Goal: Task Accomplishment & Management: Use online tool/utility

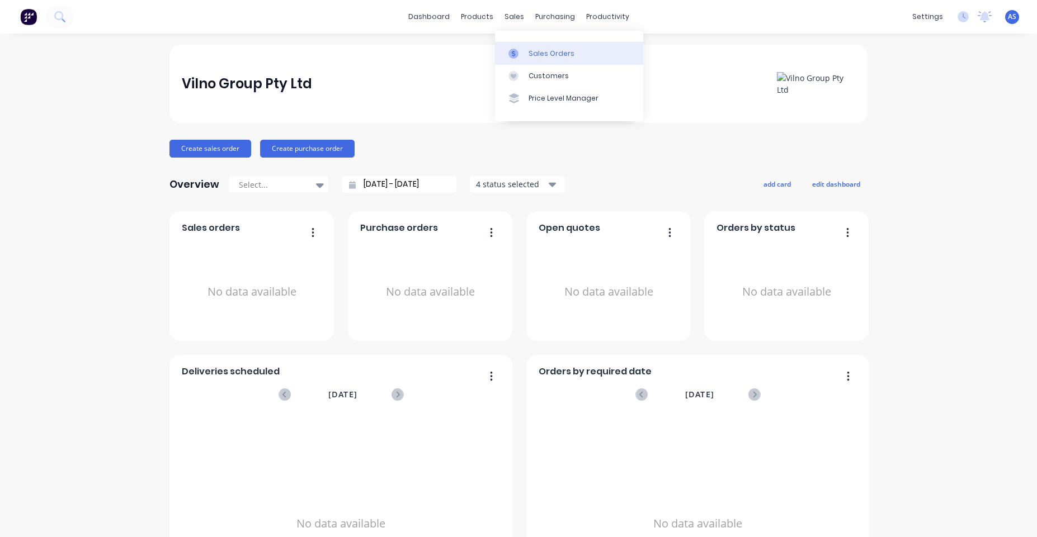
click at [526, 49] on link "Sales Orders" at bounding box center [569, 53] width 148 height 22
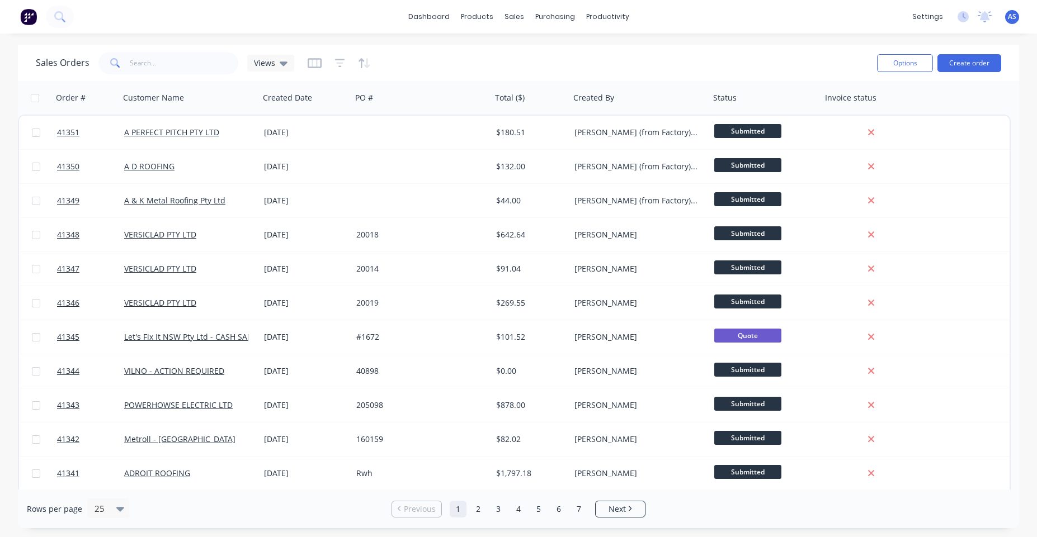
click at [587, 53] on div "Sales Orders Views" at bounding box center [452, 62] width 832 height 27
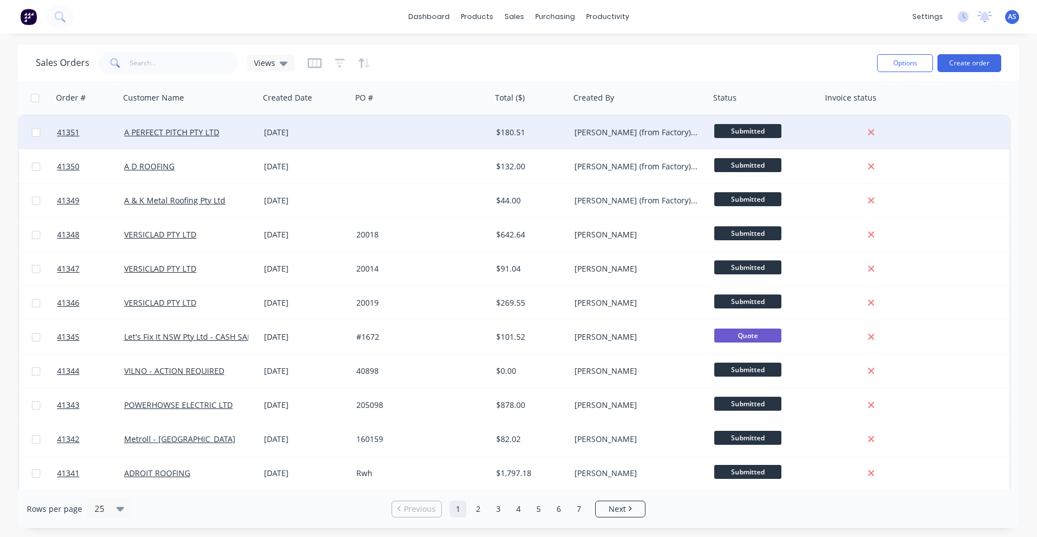
click at [563, 119] on div "$180.51" at bounding box center [531, 133] width 78 height 34
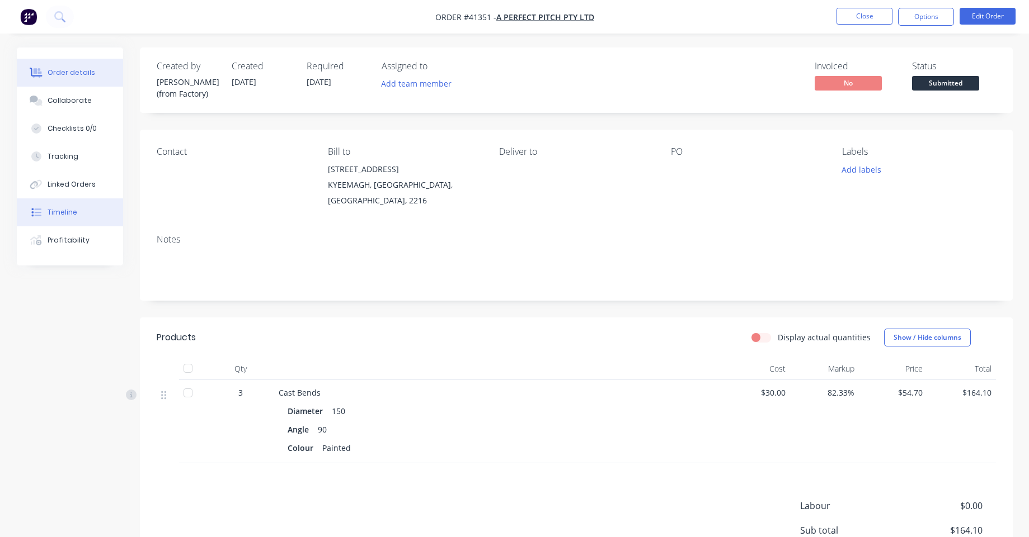
click at [93, 212] on button "Timeline" at bounding box center [70, 213] width 106 height 28
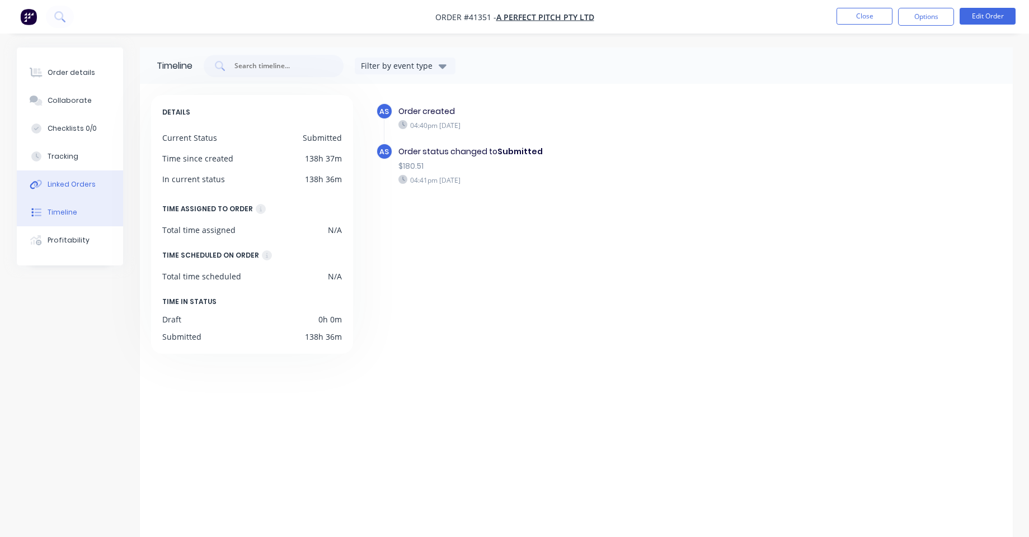
click at [70, 192] on button "Linked Orders" at bounding box center [70, 185] width 106 height 28
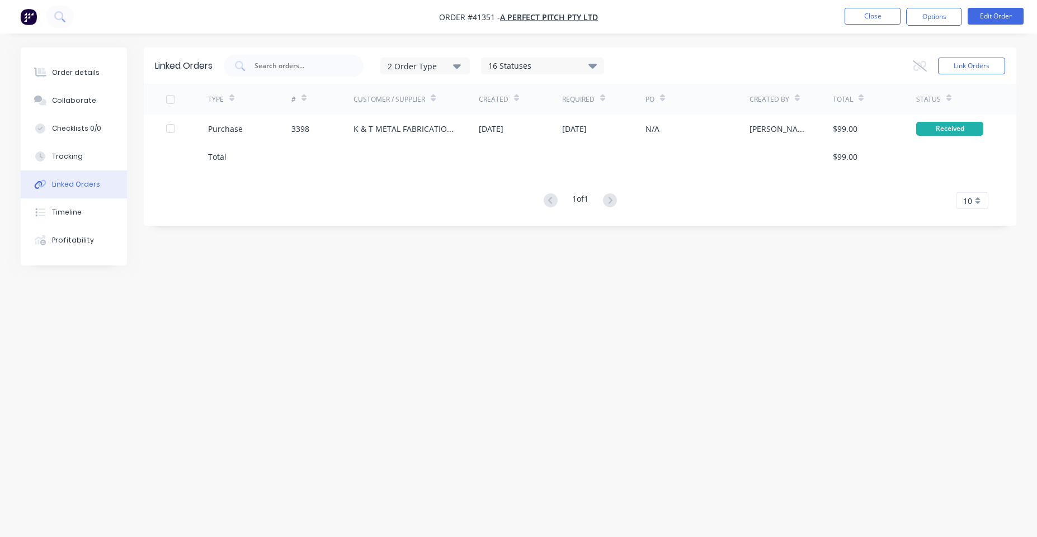
click at [30, 18] on img "button" at bounding box center [28, 16] width 17 height 17
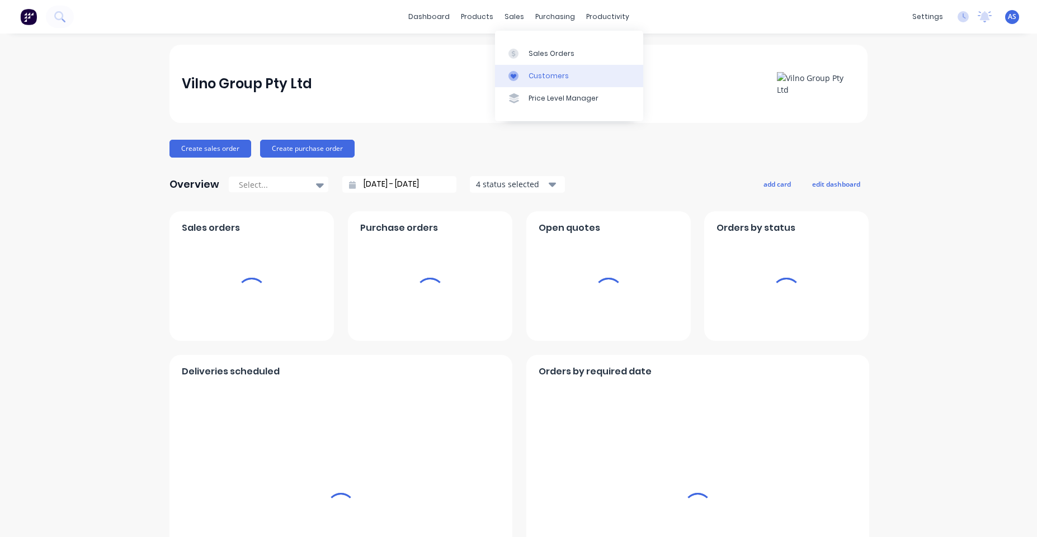
click at [529, 71] on div "Customers" at bounding box center [549, 76] width 40 height 10
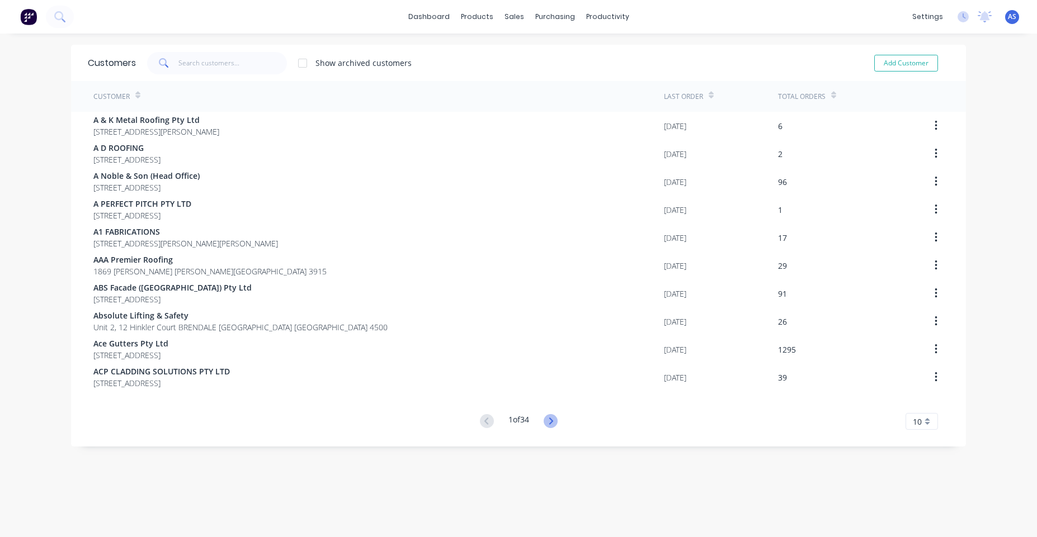
click at [548, 422] on icon at bounding box center [551, 421] width 14 height 14
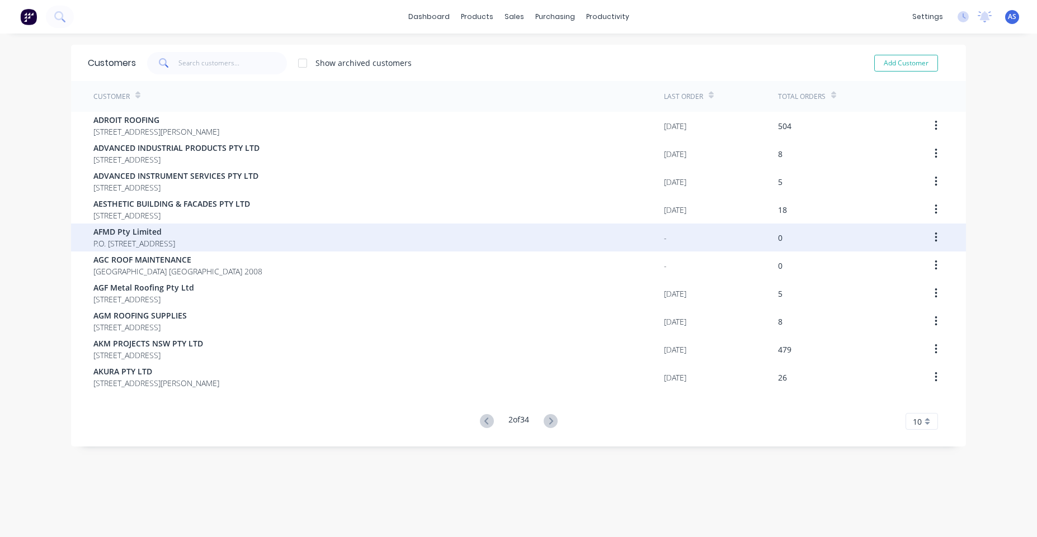
click at [679, 242] on div "-" at bounding box center [721, 238] width 114 height 28
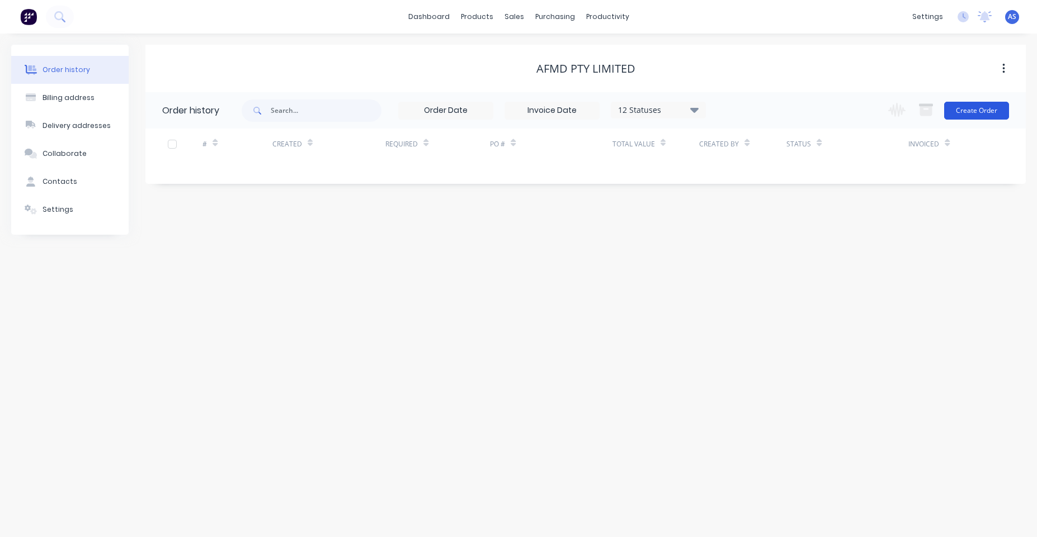
click at [980, 112] on button "Create Order" at bounding box center [976, 111] width 65 height 18
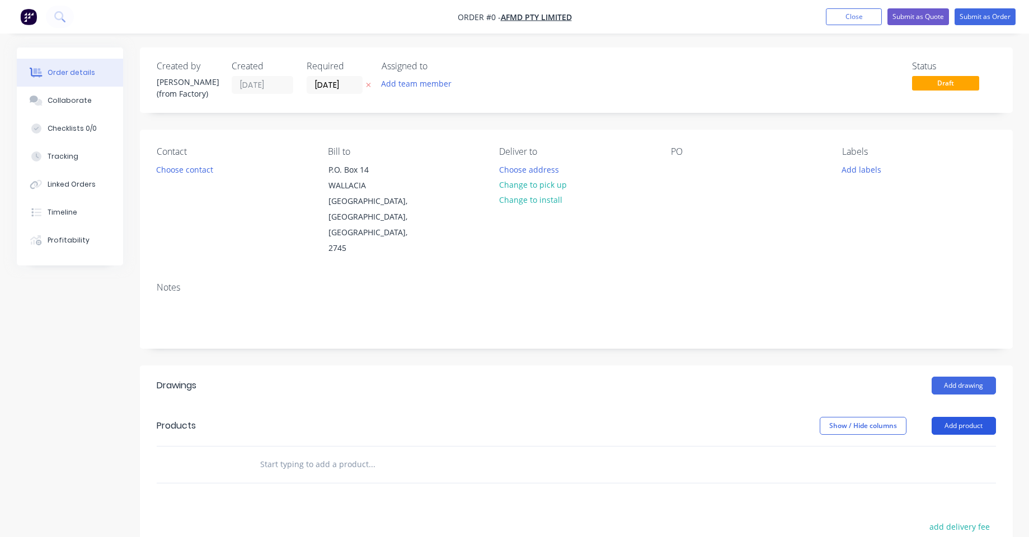
click at [973, 417] on button "Add product" at bounding box center [963, 426] width 64 height 18
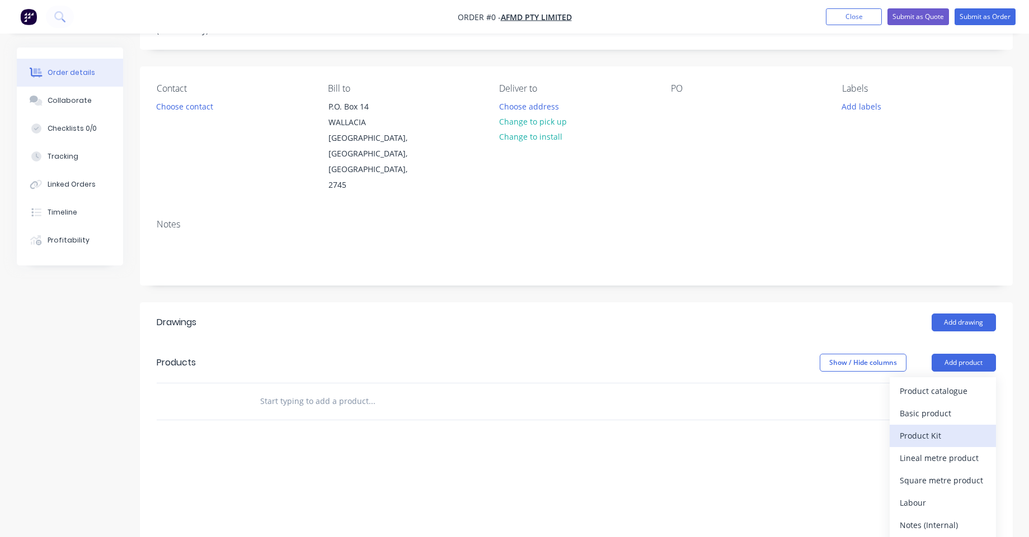
scroll to position [67, 0]
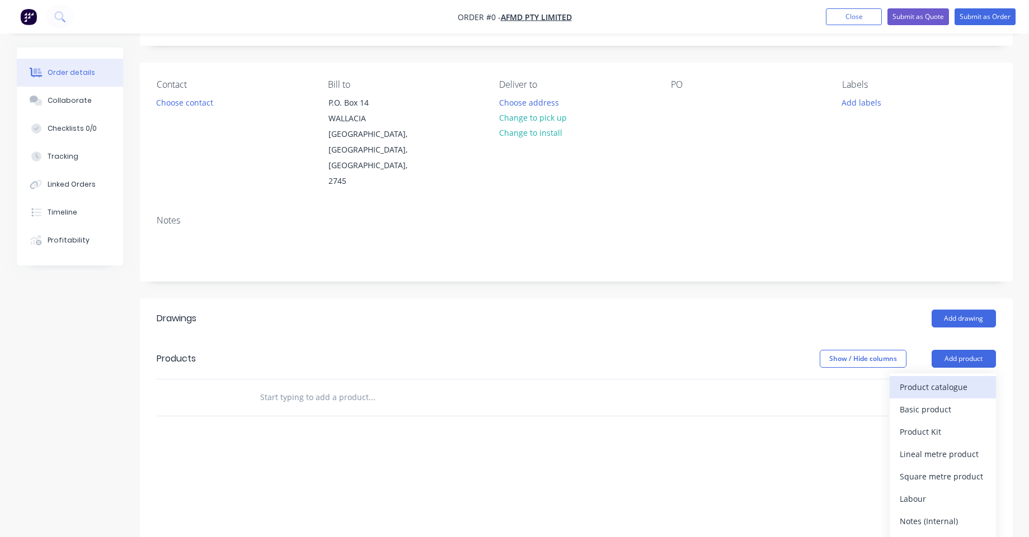
click at [942, 379] on div "Product catalogue" at bounding box center [942, 387] width 86 height 16
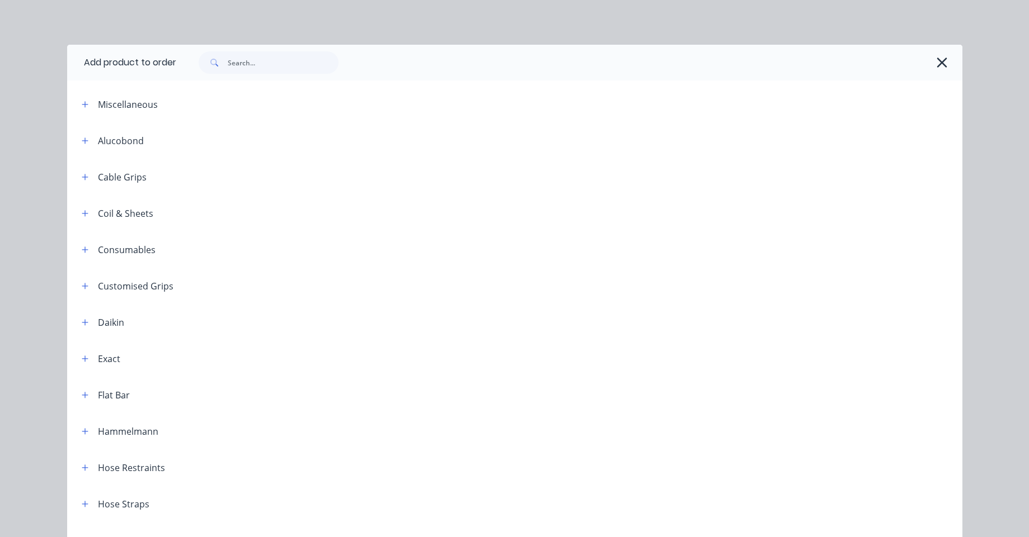
click at [265, 47] on div at bounding box center [569, 63] width 786 height 36
click at [274, 66] on input "text" at bounding box center [283, 62] width 111 height 22
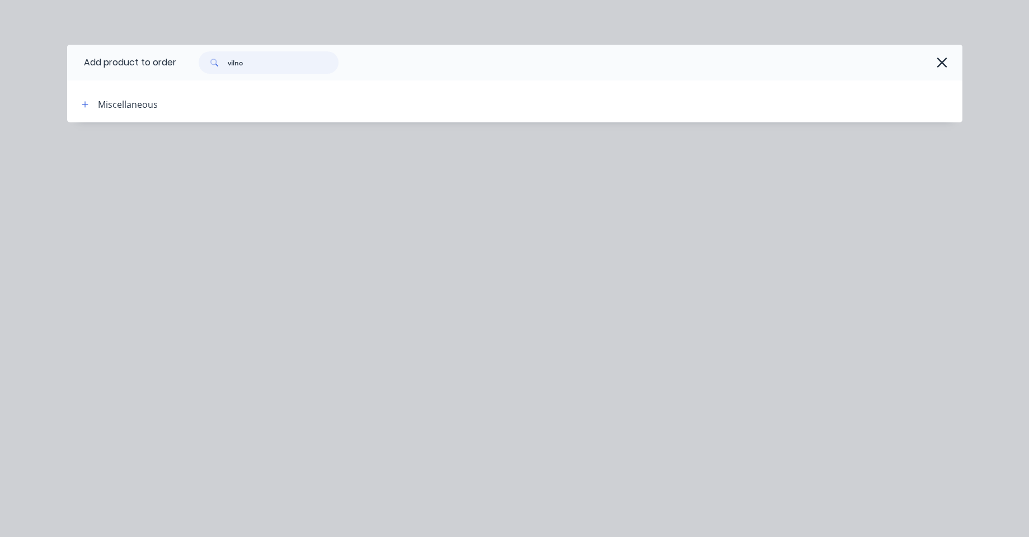
type input "vilno"
drag, startPoint x: 162, startPoint y: 101, endPoint x: 140, endPoint y: 103, distance: 22.0
click at [159, 101] on div "Miscellaneous" at bounding box center [168, 104] width 190 height 14
click at [119, 103] on div "Miscellaneous" at bounding box center [128, 104] width 60 height 13
click at [86, 105] on icon "button" at bounding box center [85, 105] width 7 height 8
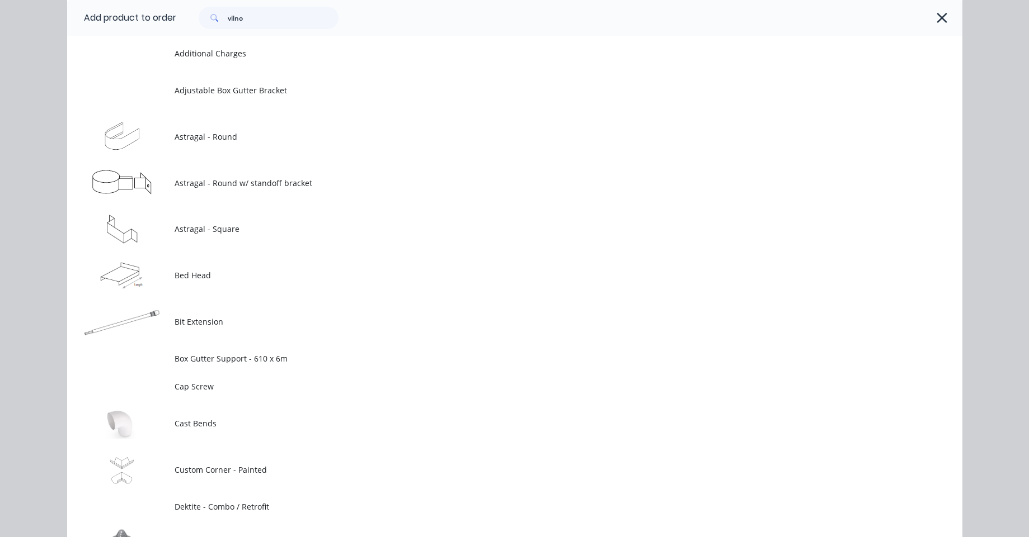
scroll to position [328, 0]
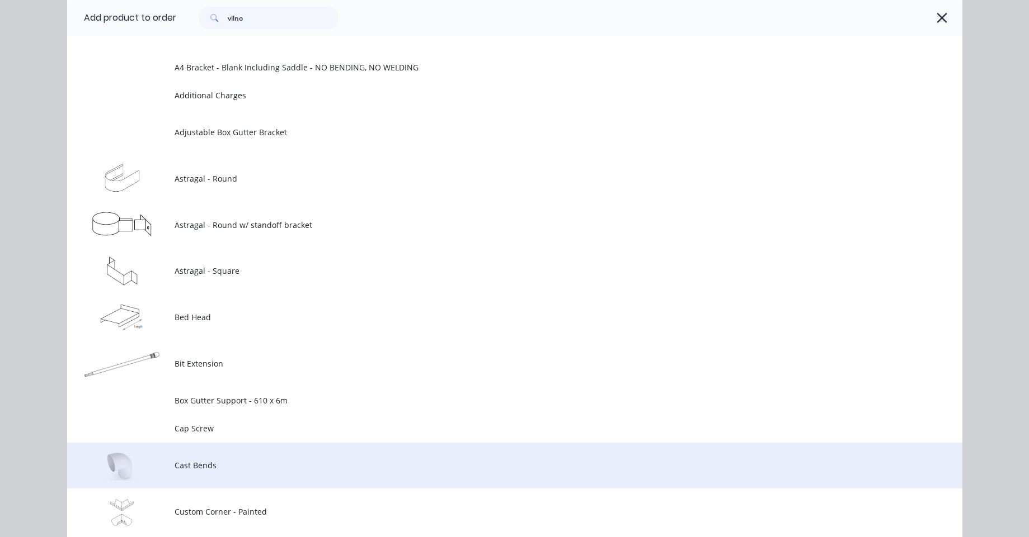
click at [287, 463] on span "Cast Bends" at bounding box center [490, 466] width 630 height 12
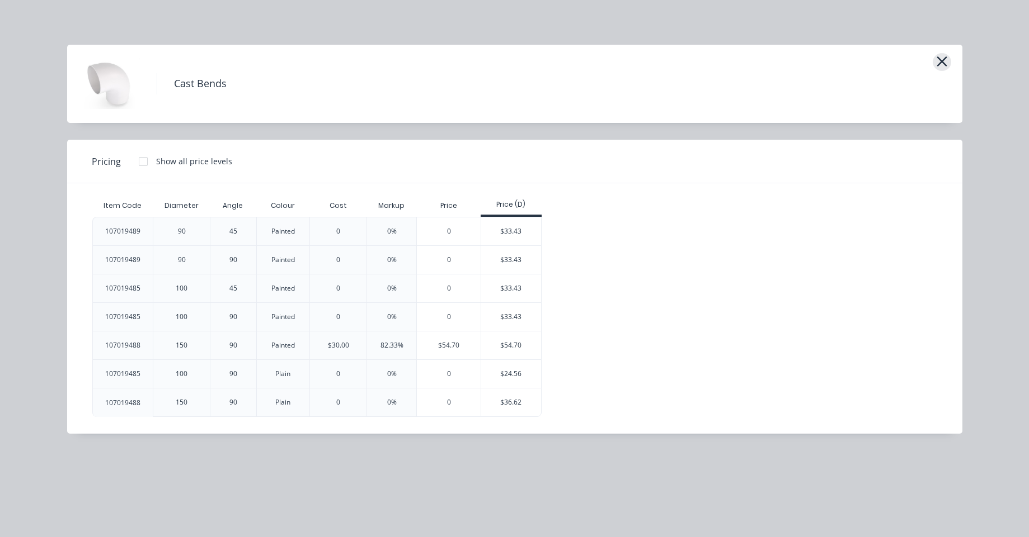
click at [945, 60] on button "button" at bounding box center [941, 62] width 18 height 18
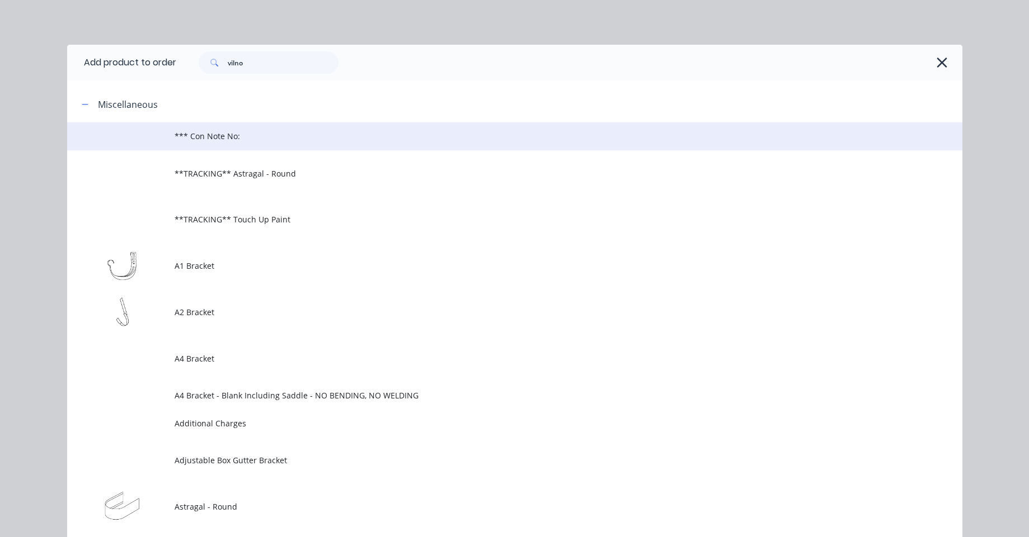
scroll to position [86, 0]
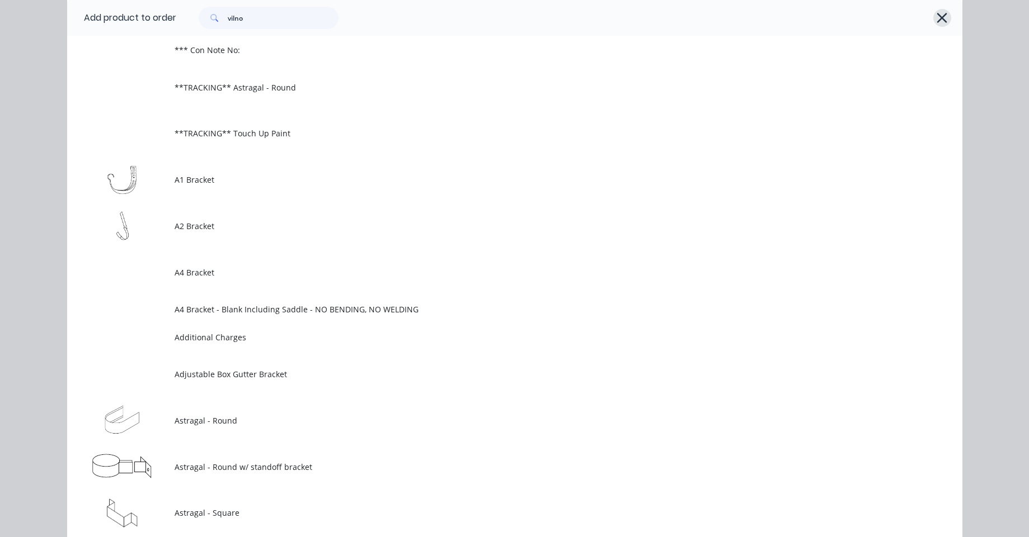
click at [942, 20] on icon "button" at bounding box center [942, 18] width 12 height 16
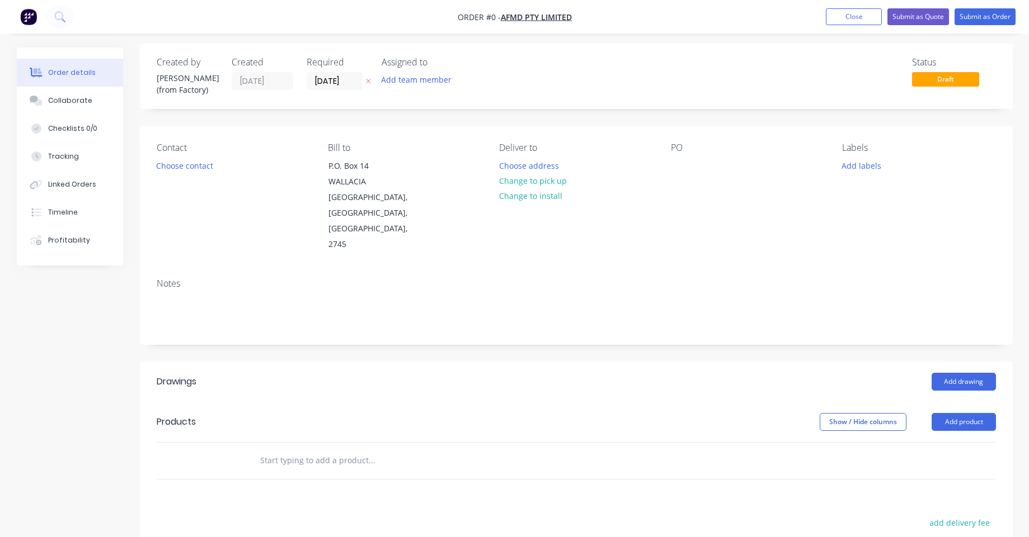
scroll to position [0, 0]
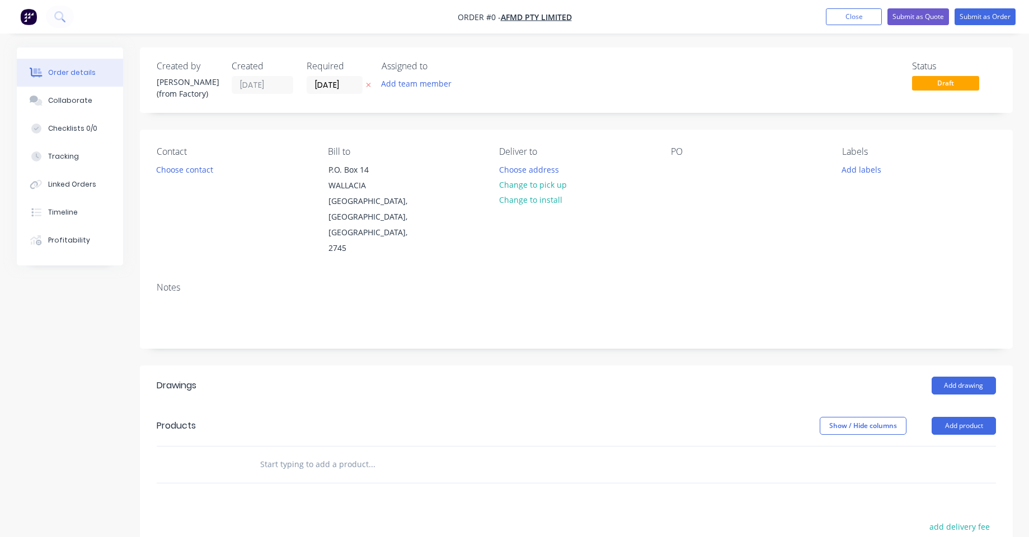
drag, startPoint x: 31, startPoint y: 18, endPoint x: 367, endPoint y: 3, distance: 335.9
click at [367, 3] on nav "Order #0 - AFMD Pty Limited Add product Close Submit as Quote Submit as Order" at bounding box center [514, 17] width 1029 height 34
click at [963, 417] on button "Add product" at bounding box center [963, 426] width 64 height 18
click at [949, 491] on div "Product Kit" at bounding box center [942, 499] width 86 height 16
click at [927, 469] on div "Standard pricing" at bounding box center [942, 477] width 86 height 16
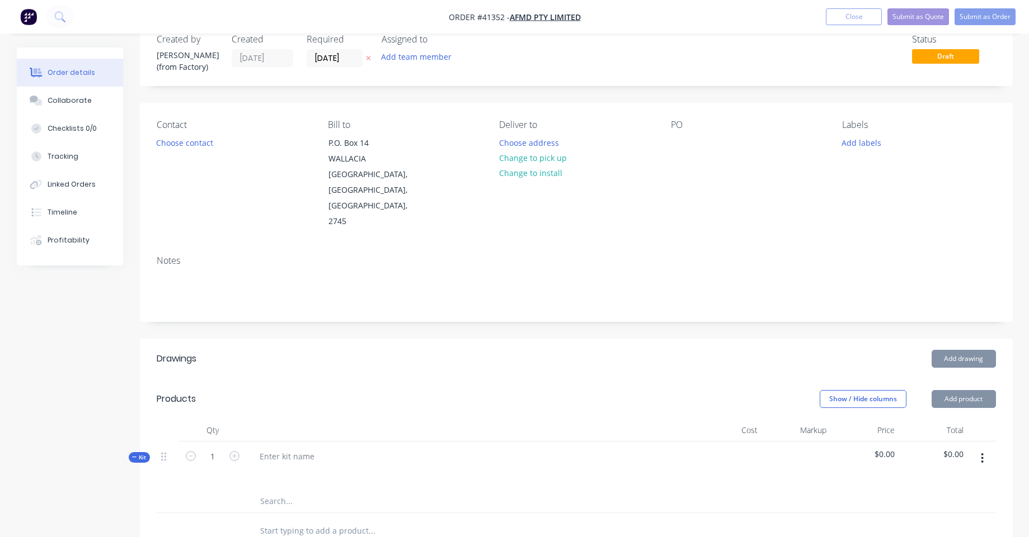
scroll to position [134, 0]
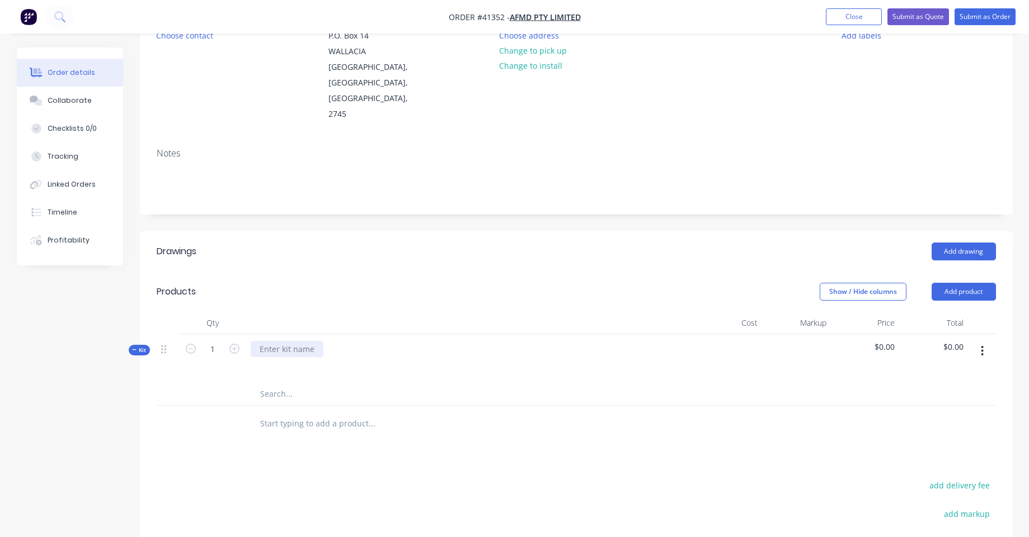
click at [296, 341] on div at bounding box center [287, 349] width 73 height 16
click at [341, 413] on input "text" at bounding box center [372, 424] width 224 height 22
click at [491, 383] on div at bounding box center [419, 394] width 336 height 22
click at [406, 413] on input "text" at bounding box center [372, 424] width 224 height 22
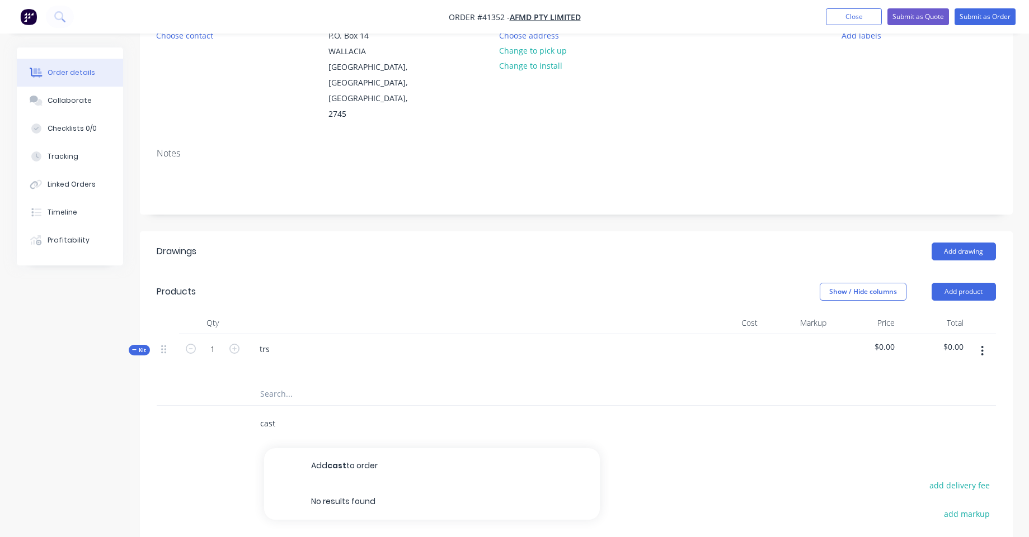
type input "cast"
click at [409, 383] on input "text" at bounding box center [372, 394] width 224 height 22
click at [842, 414] on div "Drawings Add drawing Products Show / Hide columns Add product Qty Cost Markup P…" at bounding box center [576, 471] width 873 height 479
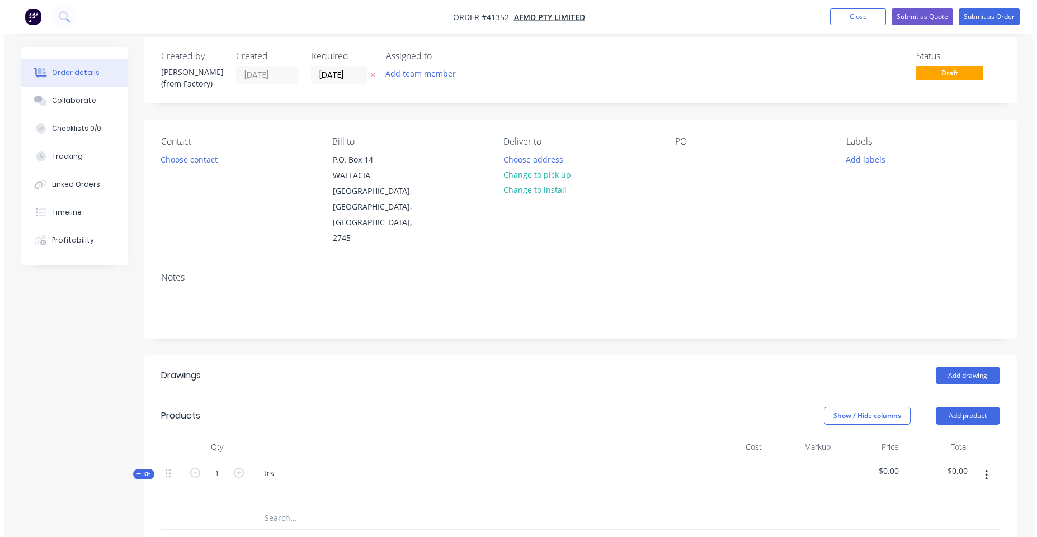
scroll to position [0, 0]
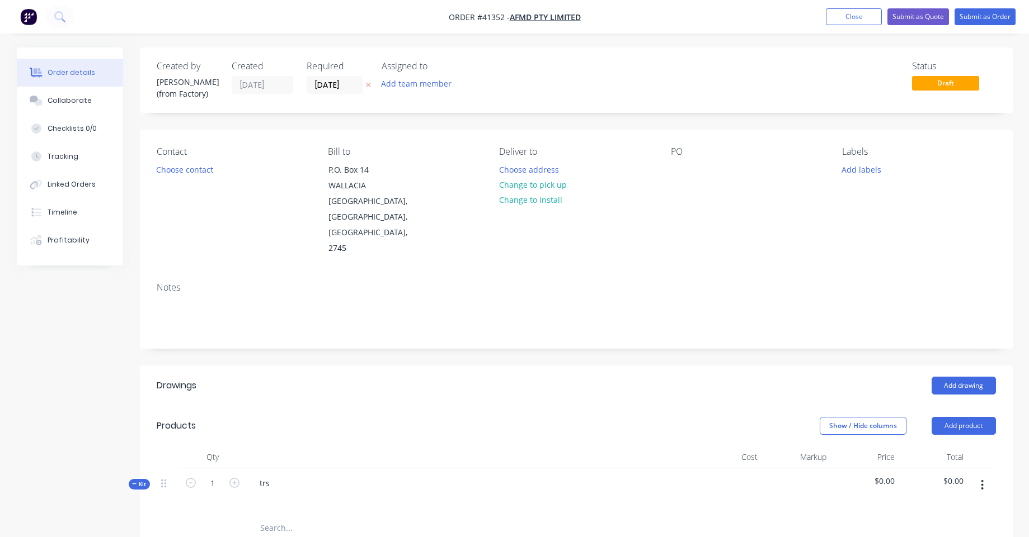
click at [26, 18] on img "button" at bounding box center [28, 16] width 17 height 17
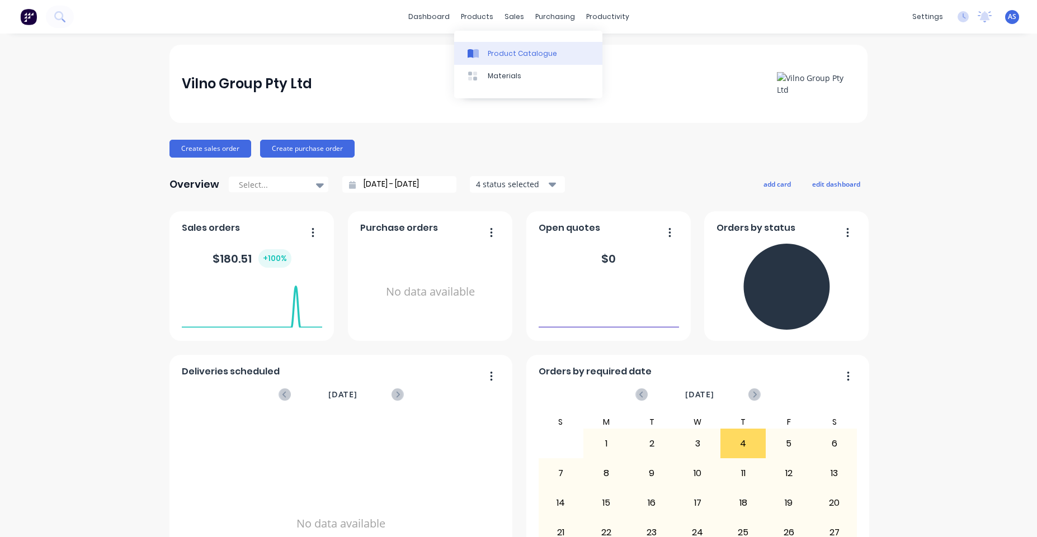
click at [512, 55] on div "Product Catalogue" at bounding box center [522, 54] width 69 height 10
